Goal: Information Seeking & Learning: Learn about a topic

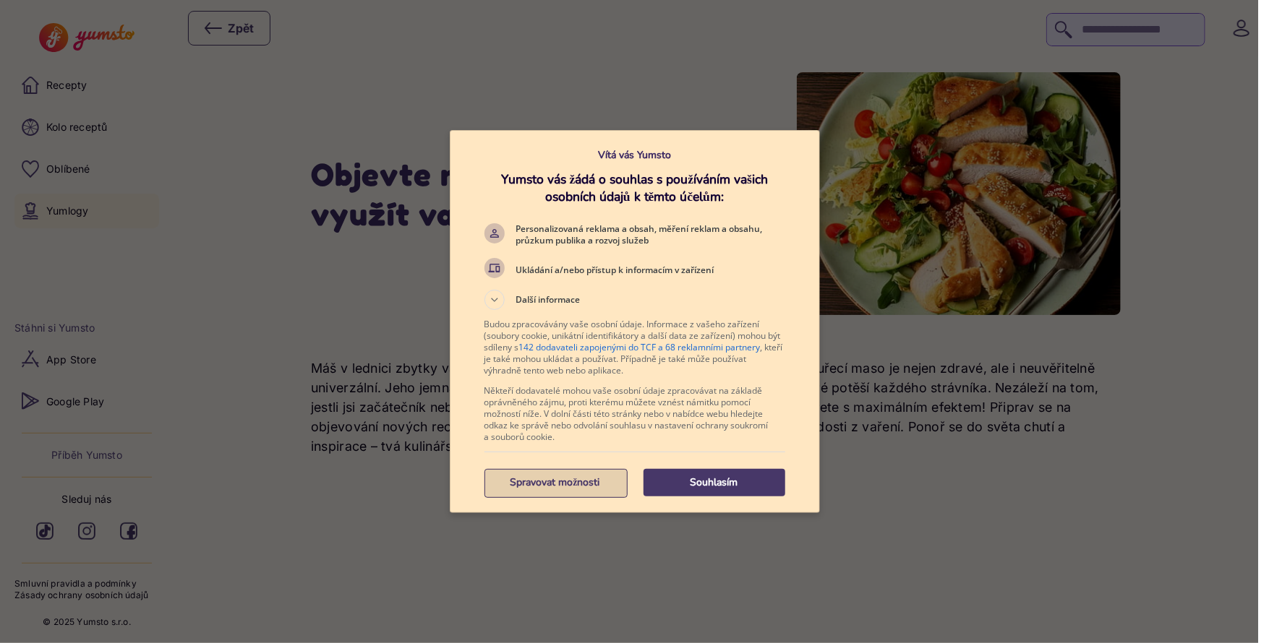
click at [552, 484] on p "Spravovat možnosti" at bounding box center [555, 483] width 142 height 14
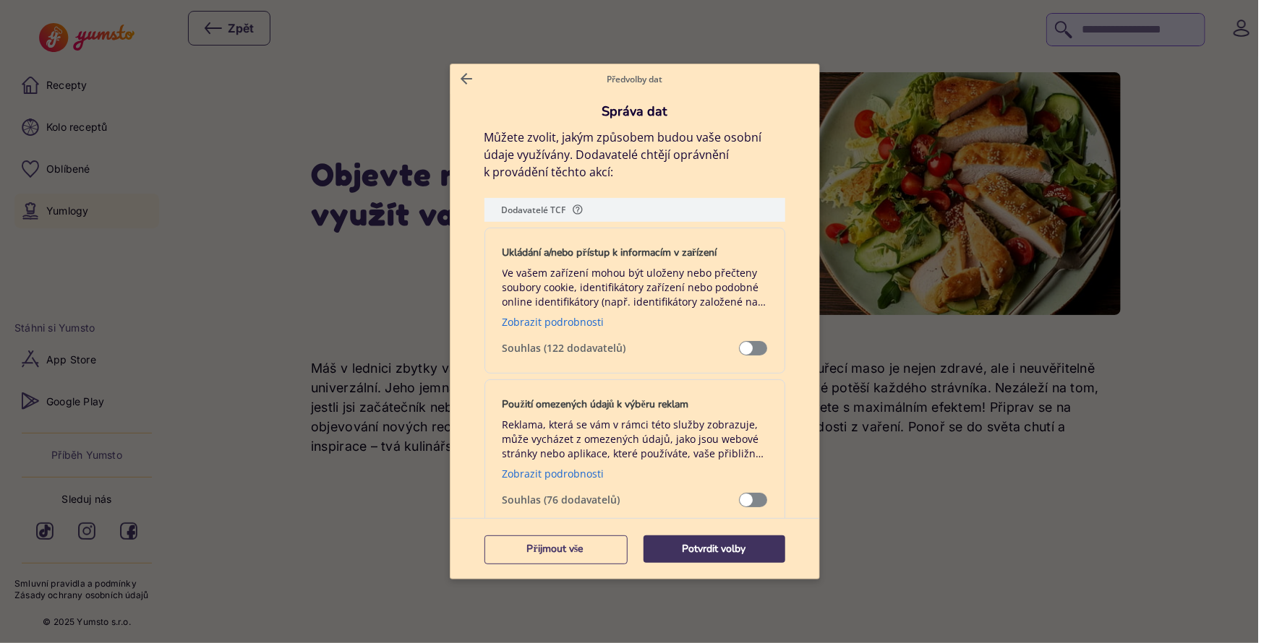
click at [710, 541] on button "Potvrdit volby" at bounding box center [714, 549] width 142 height 27
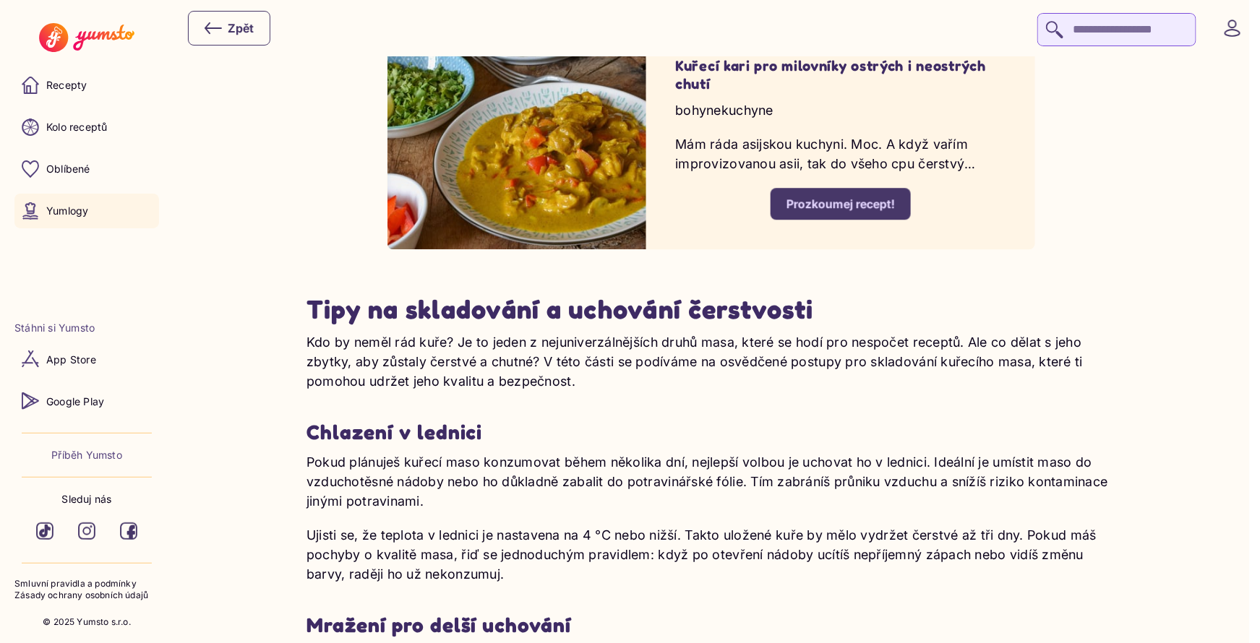
scroll to position [3748, 0]
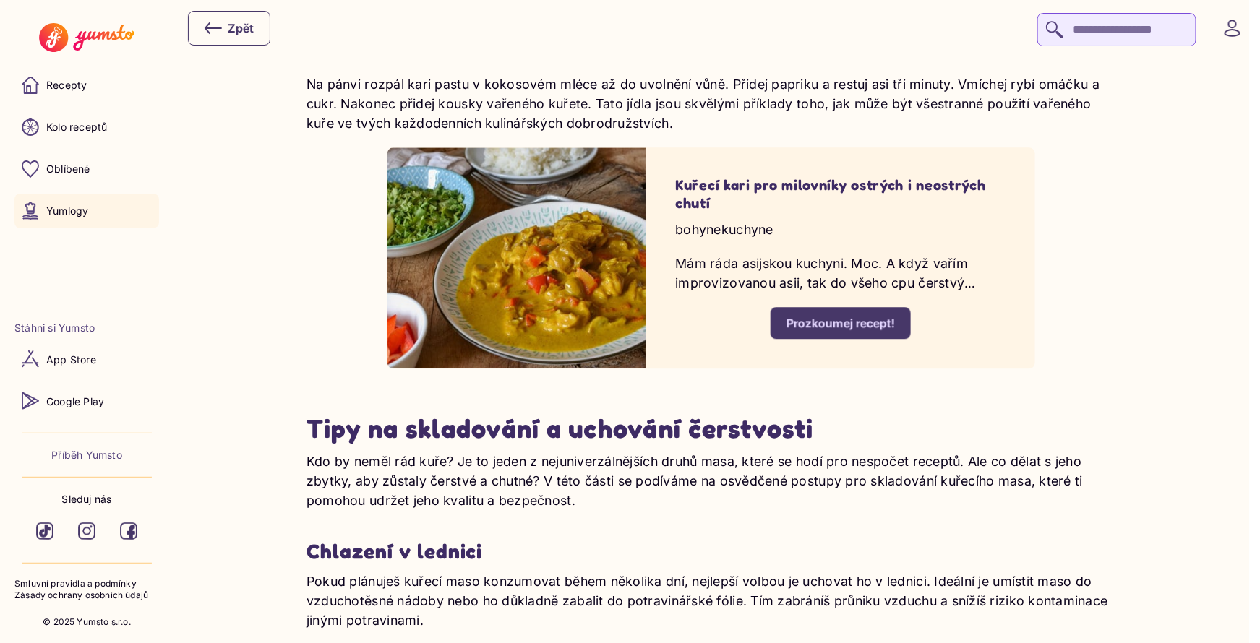
click at [868, 322] on div "Prozkoumej recept!" at bounding box center [841, 323] width 108 height 16
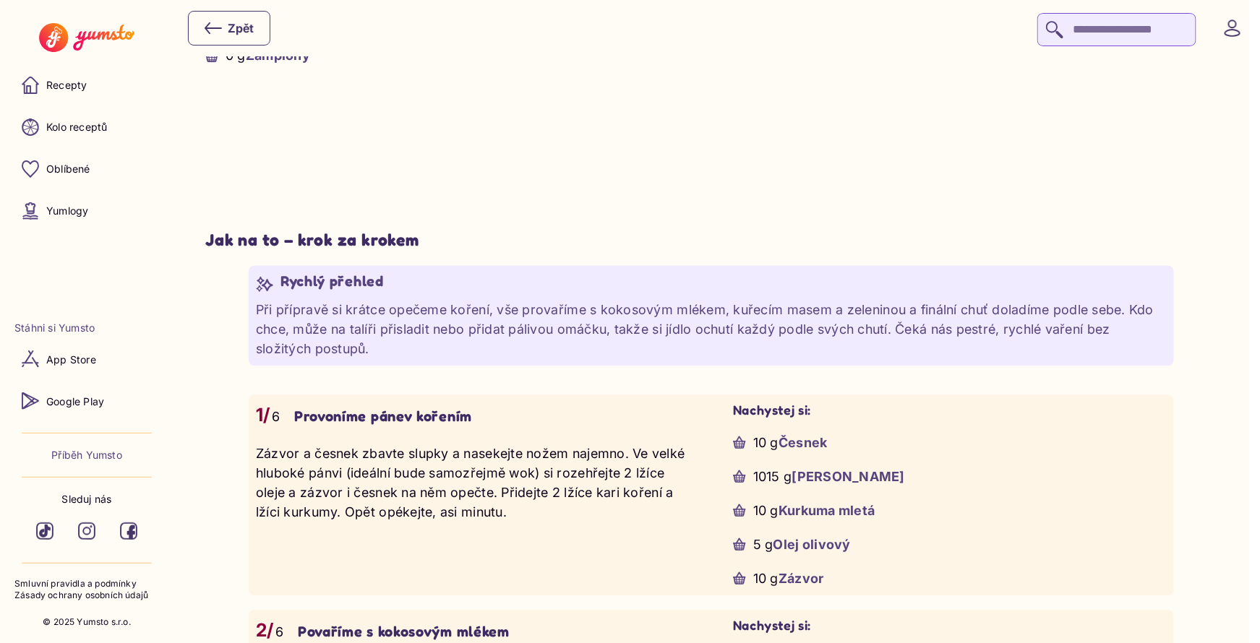
scroll to position [1249, 0]
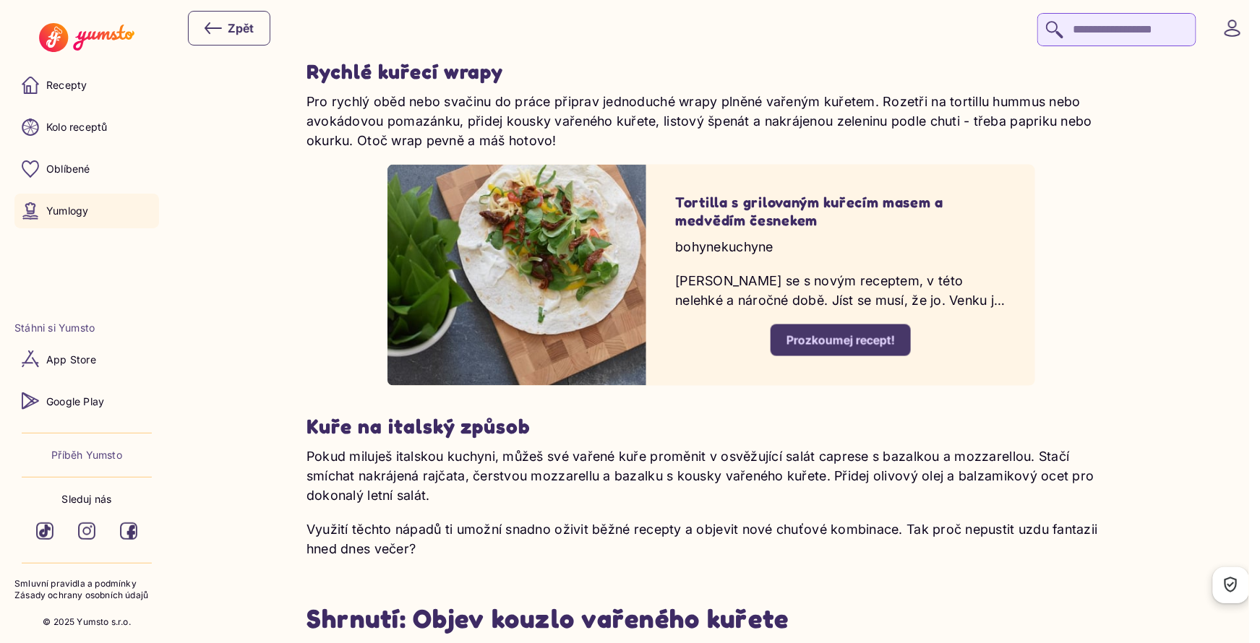
scroll to position [4954, 0]
